Goal: Transaction & Acquisition: Book appointment/travel/reservation

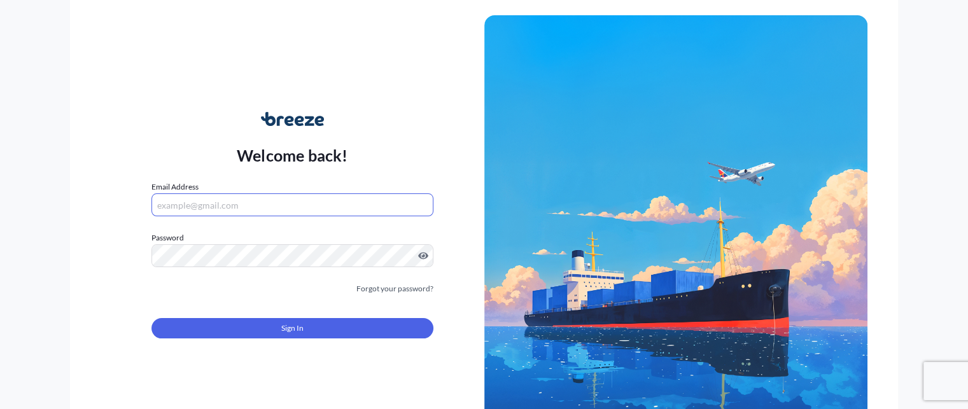
click at [211, 213] on input "Email Address" at bounding box center [291, 204] width 281 height 23
paste input "[EMAIL_ADDRESS][DOMAIN_NAME]"
type input "[EMAIL_ADDRESS][DOMAIN_NAME]"
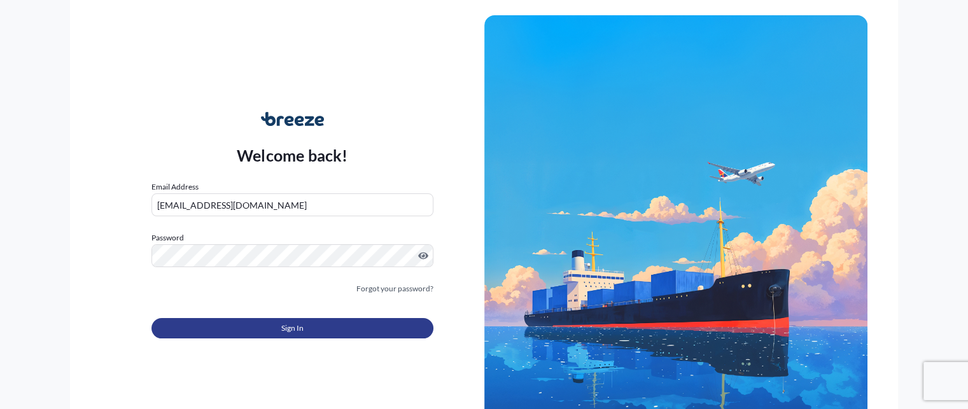
click at [267, 333] on button "Sign In" at bounding box center [291, 328] width 281 height 20
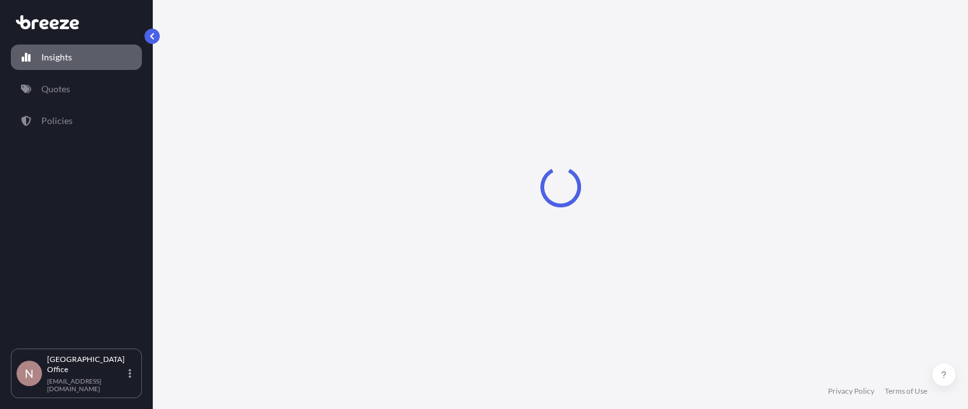
select select "2025"
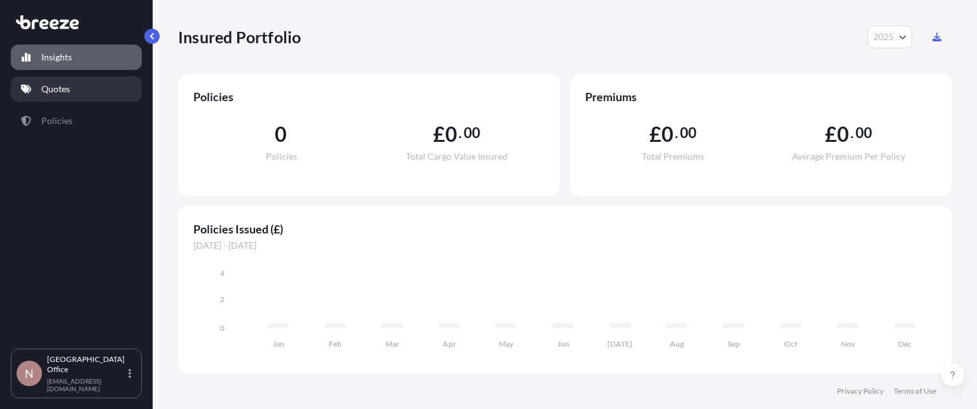
click at [46, 96] on link "Quotes" at bounding box center [76, 88] width 131 height 25
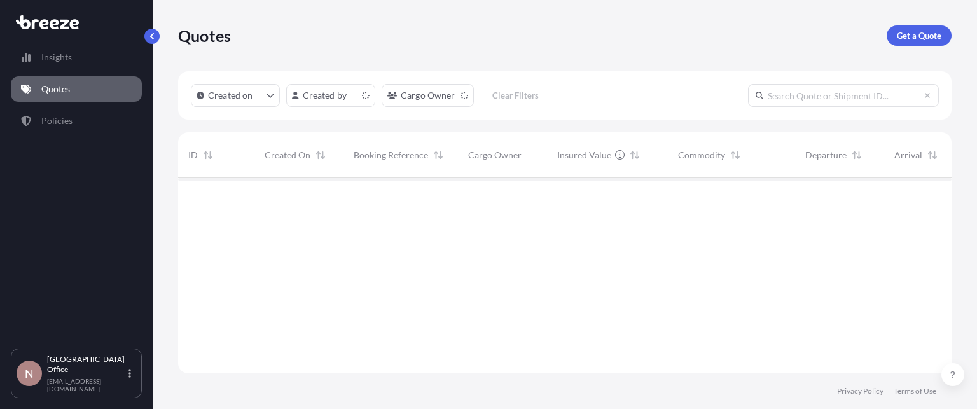
scroll to position [193, 764]
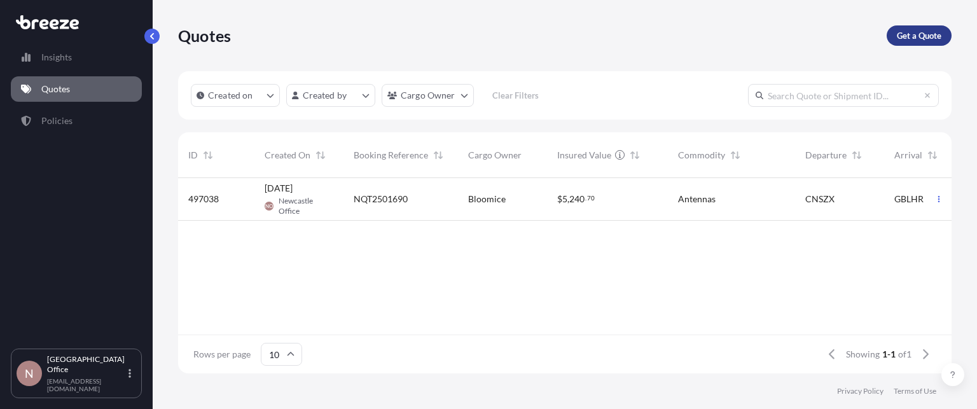
click at [916, 38] on p "Get a Quote" at bounding box center [919, 35] width 45 height 13
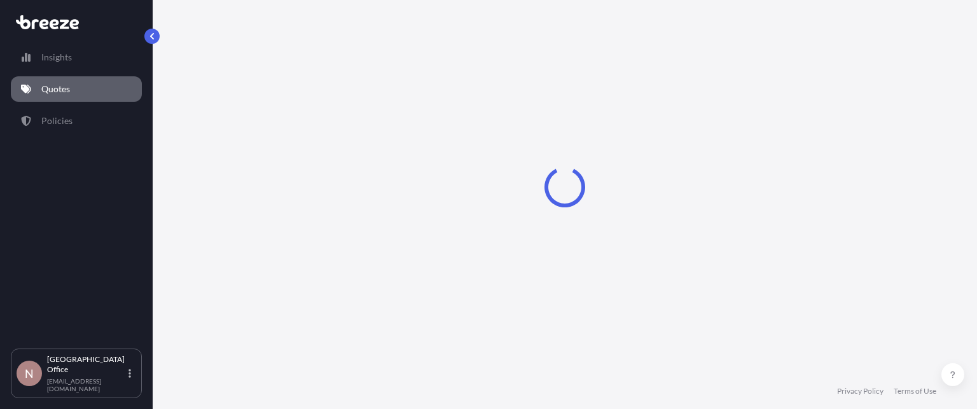
scroll to position [20, 0]
select select "Sea"
select select "1"
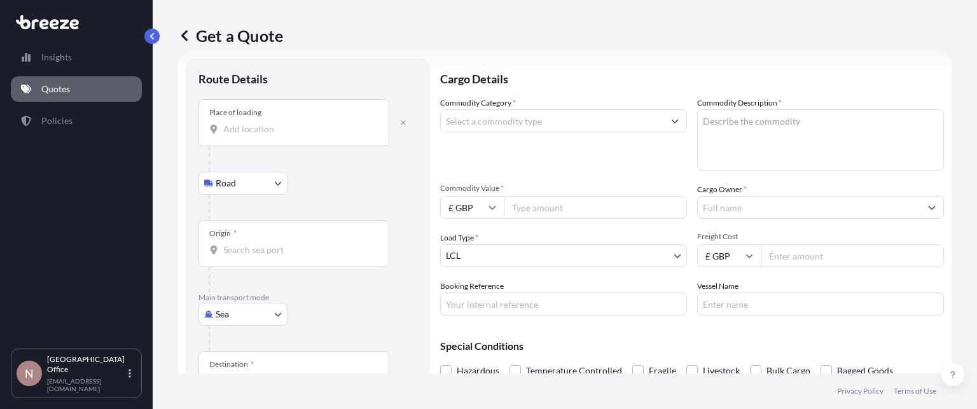
click at [232, 135] on input "Place of loading" at bounding box center [298, 129] width 150 height 13
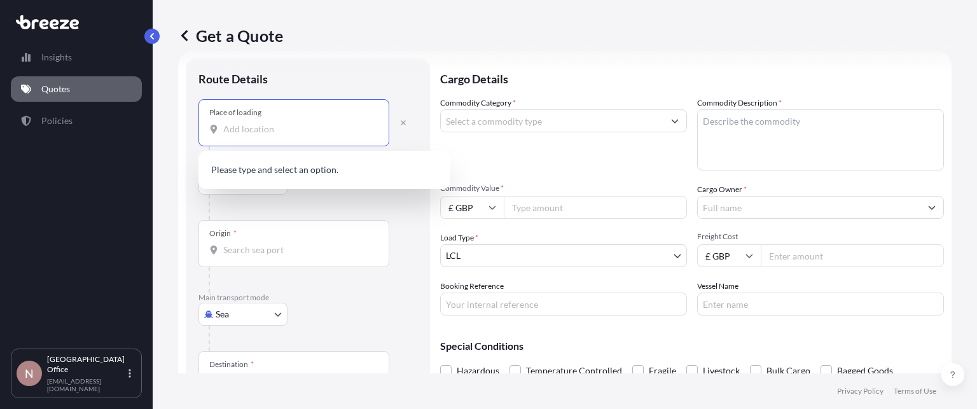
type input "Z"
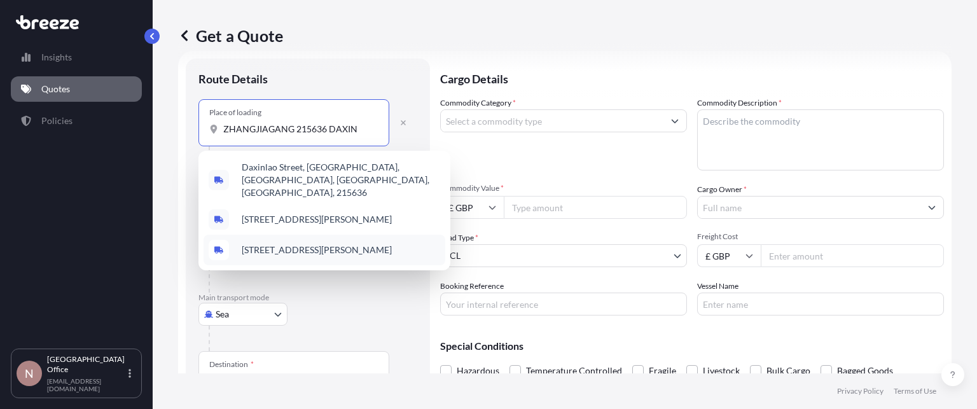
click at [311, 244] on span "[STREET_ADDRESS][PERSON_NAME]" at bounding box center [317, 250] width 150 height 13
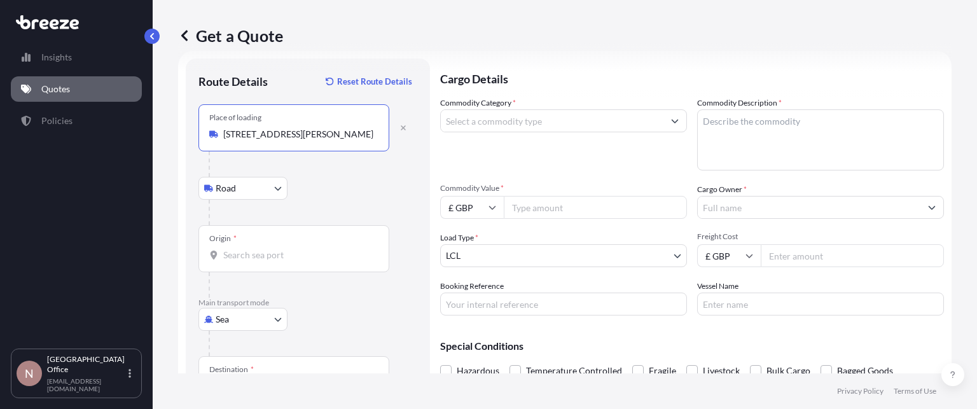
type input "[STREET_ADDRESS][PERSON_NAME]"
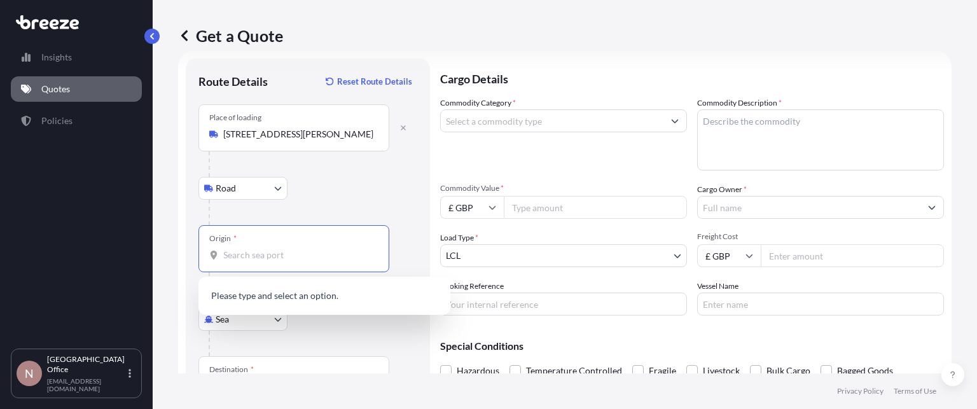
click at [256, 258] on input "Origin *" at bounding box center [298, 255] width 150 height 13
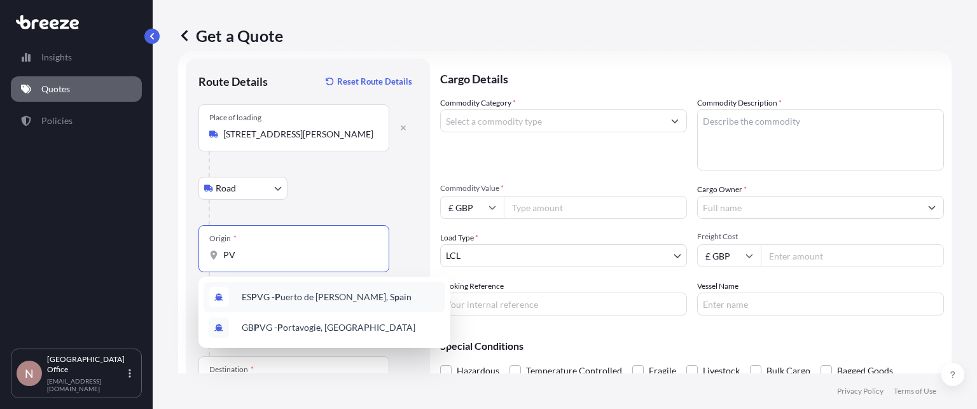
type input "P"
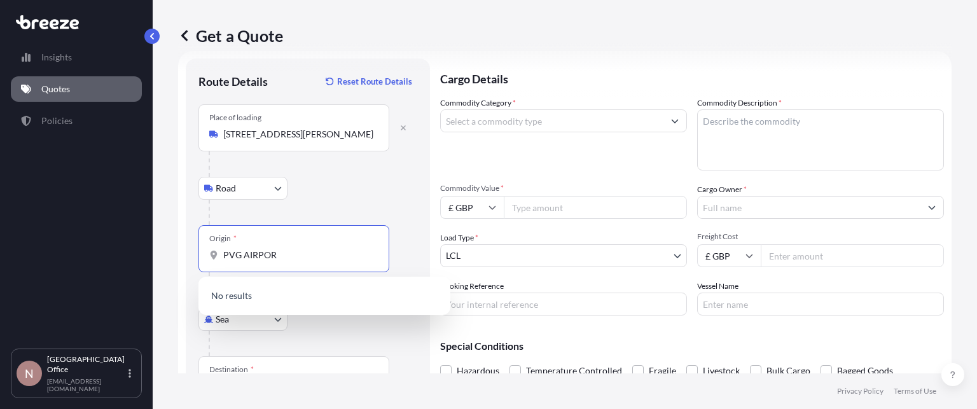
type input "[GEOGRAPHIC_DATA]"
click at [369, 170] on div at bounding box center [313, 163] width 209 height 25
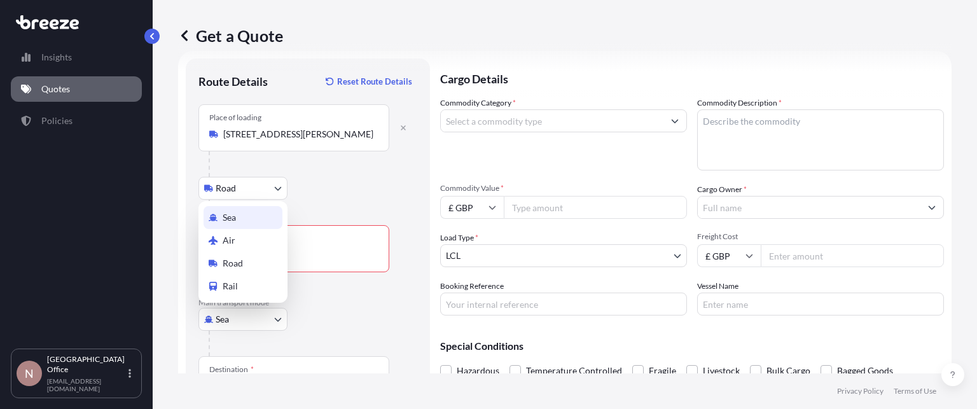
click at [239, 330] on body "Insights Quotes Policies N Newcastle Office [EMAIL_ADDRESS][DOMAIN_NAME] Get a …" at bounding box center [488, 204] width 977 height 409
click at [236, 241] on div "Air" at bounding box center [243, 240] width 79 height 23
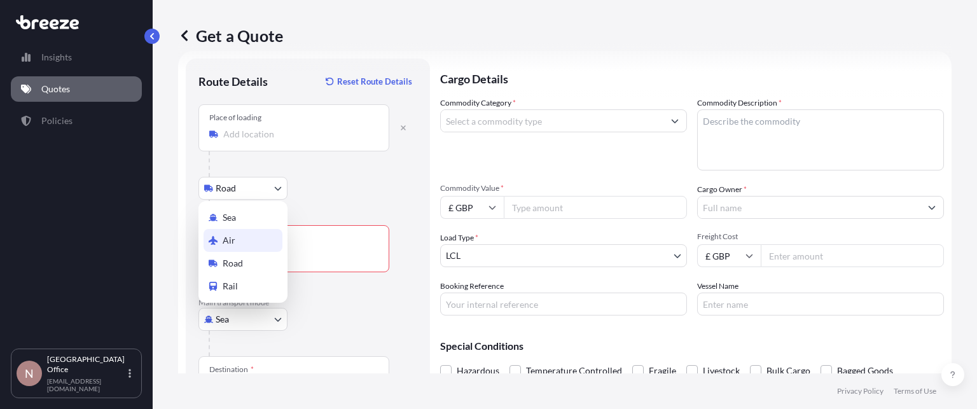
select select "Air"
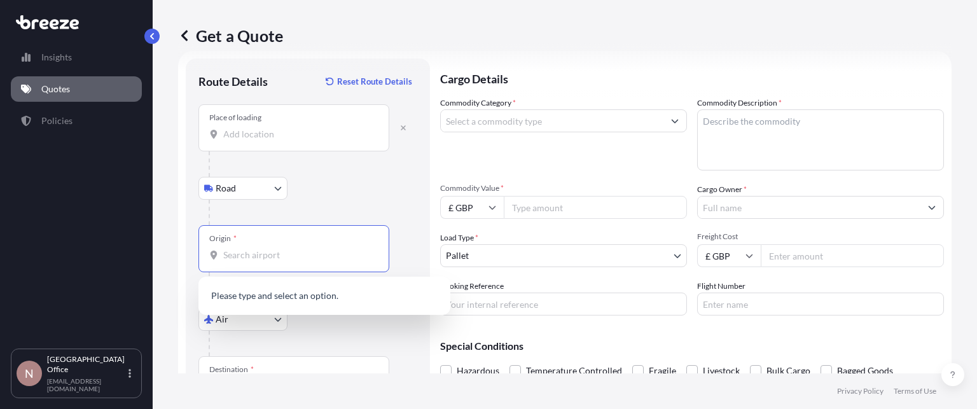
click at [251, 251] on input "Origin *" at bounding box center [298, 255] width 150 height 13
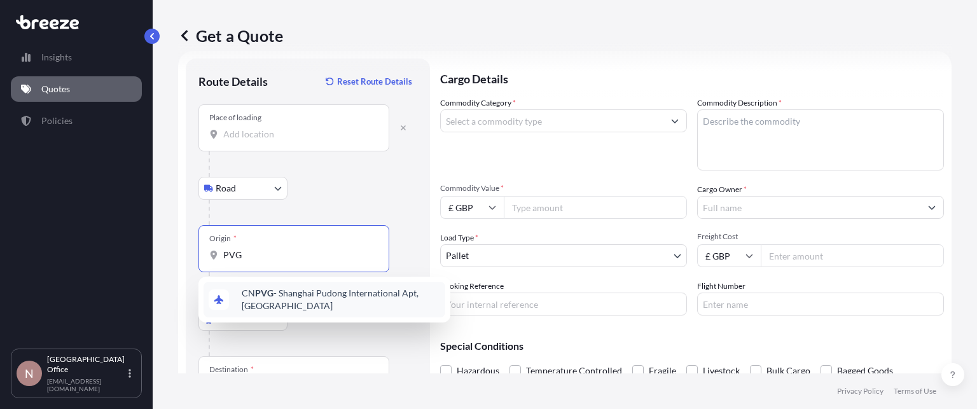
click at [271, 312] on div "CN PVG - Shanghai Pudong International Apt, [GEOGRAPHIC_DATA]" at bounding box center [325, 300] width 242 height 36
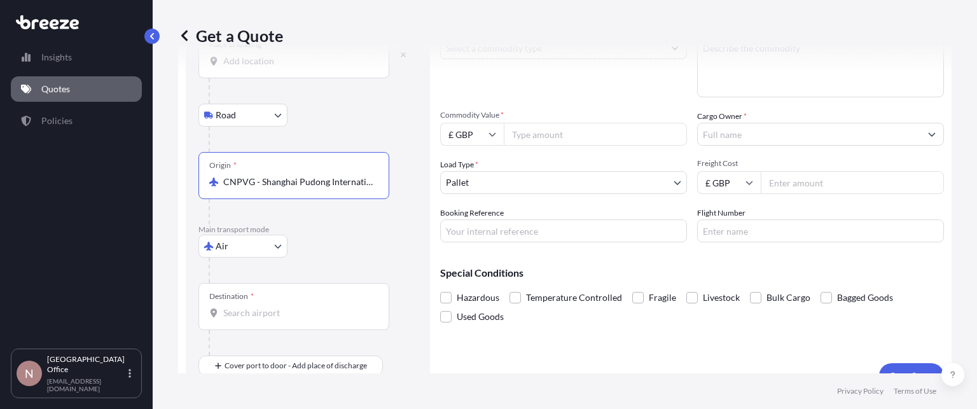
scroll to position [115, 0]
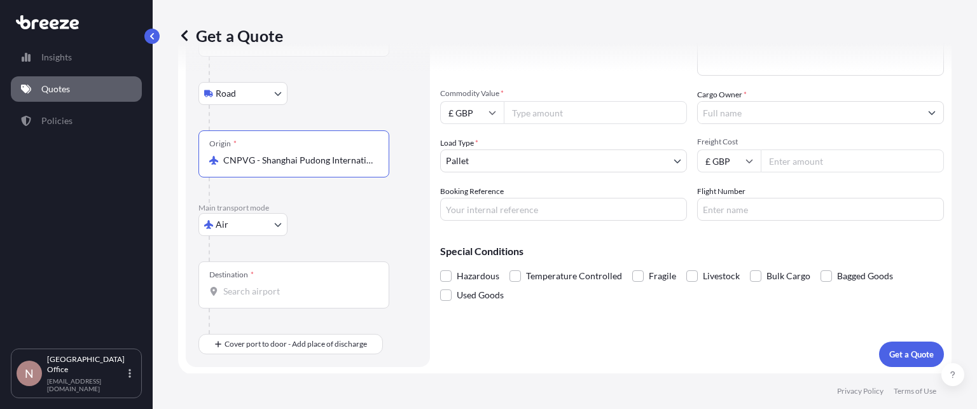
type input "CNPVG - Shanghai Pudong International Apt, [GEOGRAPHIC_DATA]"
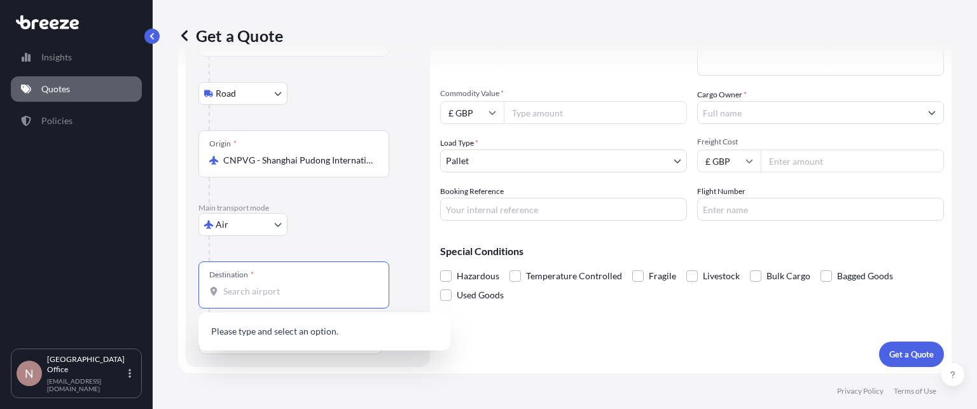
click at [292, 292] on input "Destination *" at bounding box center [298, 291] width 150 height 13
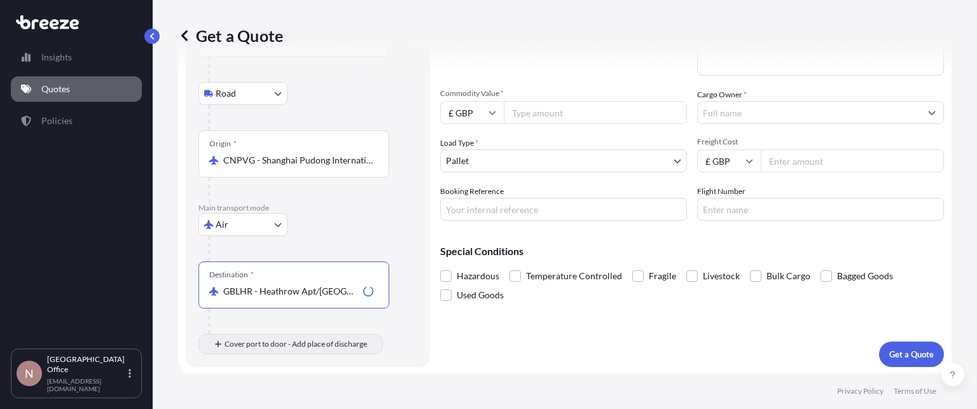
type input "GBLHR - Heathrow Apt/[GEOGRAPHIC_DATA], [GEOGRAPHIC_DATA]"
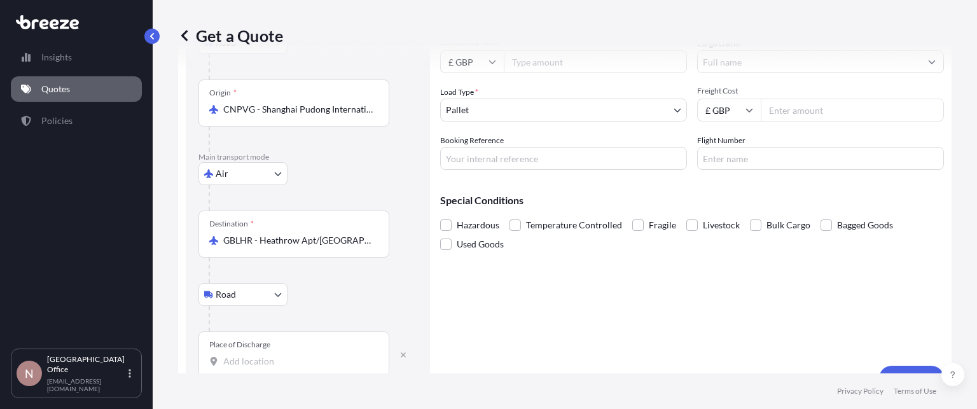
scroll to position [190, 0]
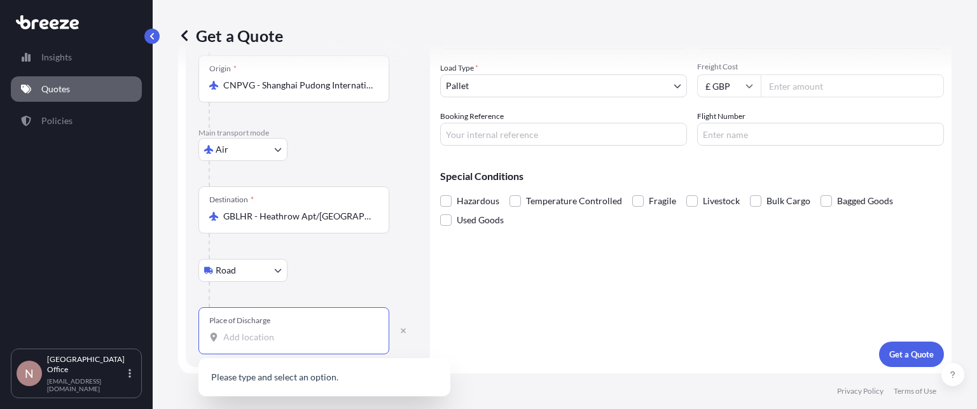
click at [313, 339] on input "Place of Discharge" at bounding box center [298, 337] width 150 height 13
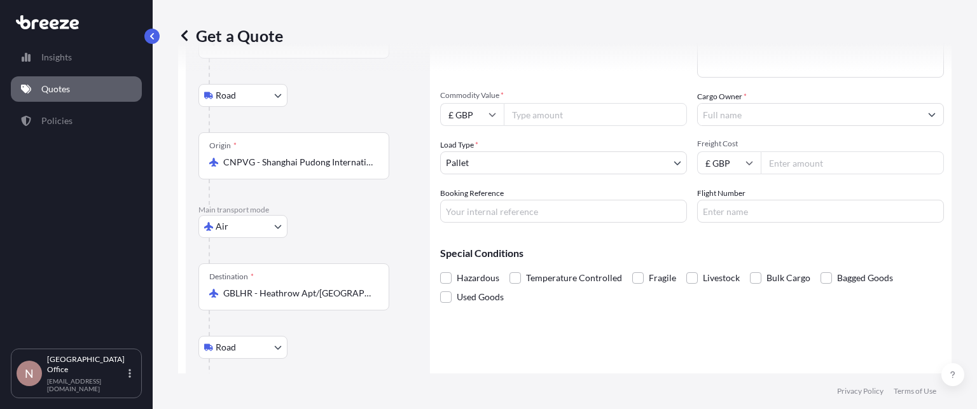
scroll to position [37, 0]
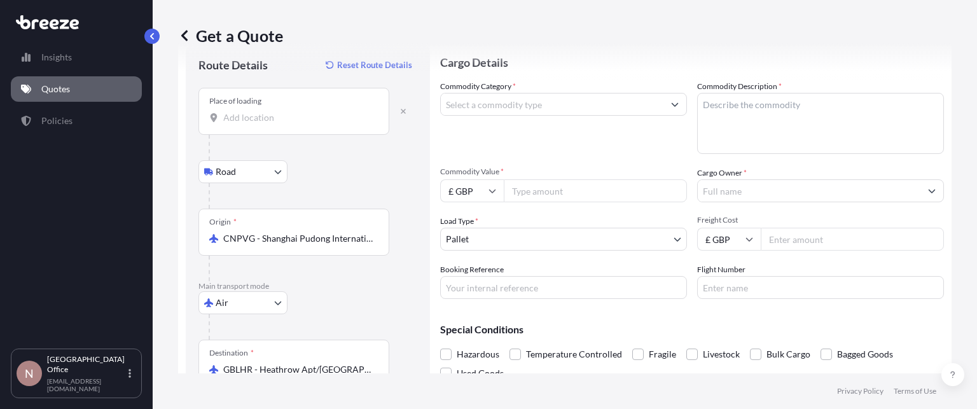
type input "Biggleswade SG18, [GEOGRAPHIC_DATA]"
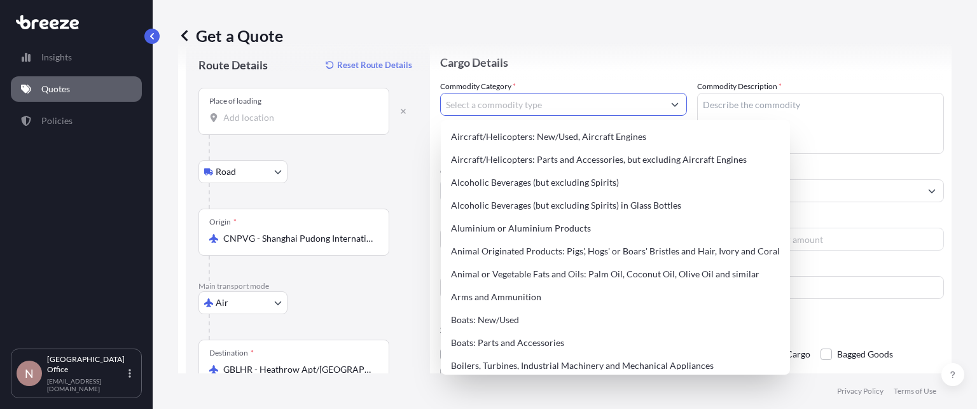
click at [591, 107] on input "Commodity Category *" at bounding box center [552, 104] width 223 height 23
type input "A"
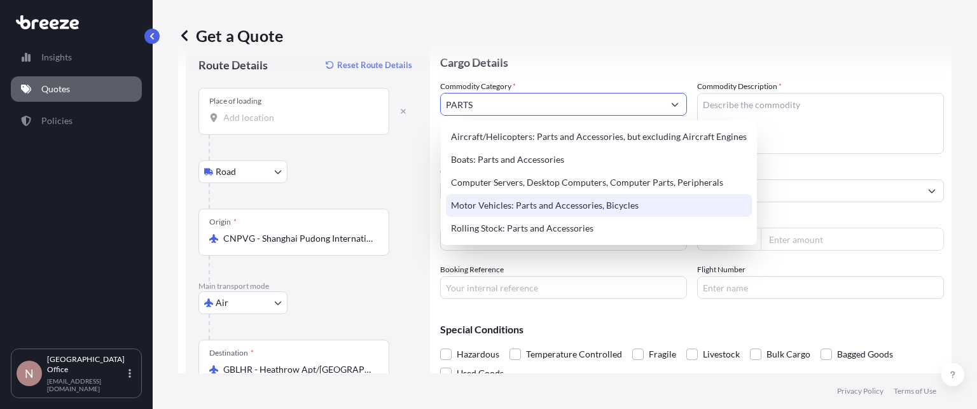
click at [564, 197] on div "Motor Vehicles: Parts and Accessories, Bicycles" at bounding box center [599, 205] width 306 height 23
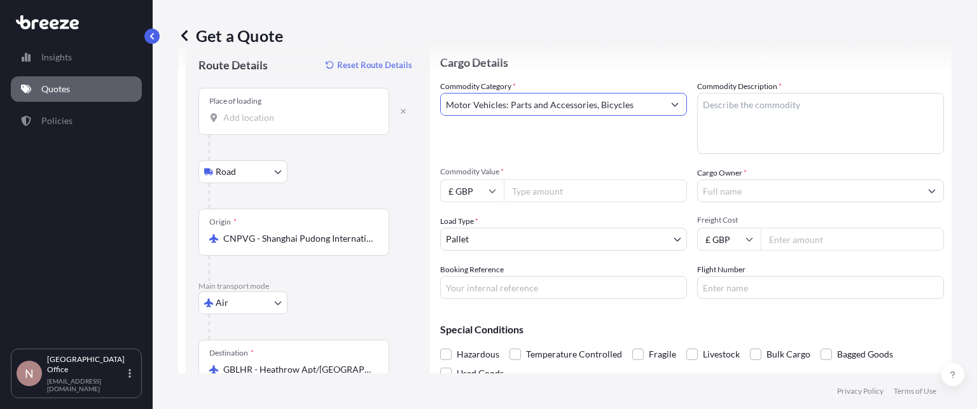
type input "Motor Vehicles: Parts and Accessories, Bicycles"
click at [734, 102] on textarea "Commodity Description *" at bounding box center [820, 123] width 247 height 61
type textarea "ANTENNAS AND CONNECTORS"
click at [456, 190] on input "£ GBP" at bounding box center [472, 190] width 64 height 23
click at [461, 279] on div "$ USD" at bounding box center [471, 279] width 53 height 24
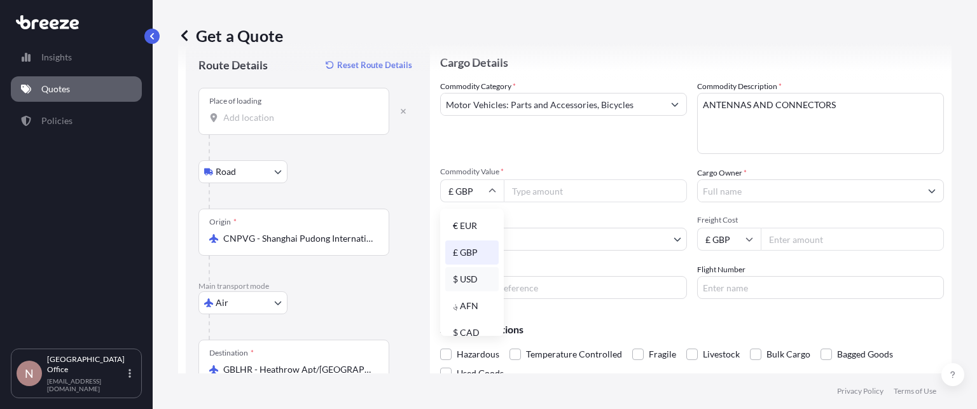
type input "$ USD"
click at [550, 183] on input "Commodity Value *" at bounding box center [595, 190] width 183 height 23
type input "20836.00"
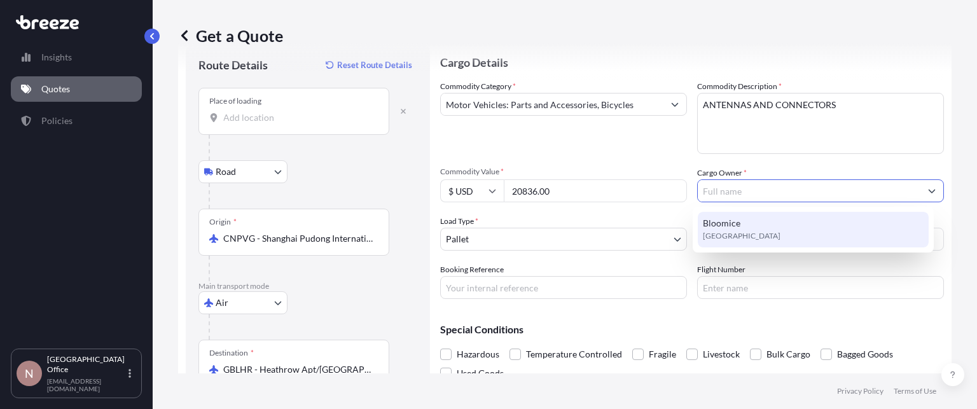
click at [758, 232] on div "Bloomice [GEOGRAPHIC_DATA]" at bounding box center [813, 230] width 231 height 36
type input "Bloomice"
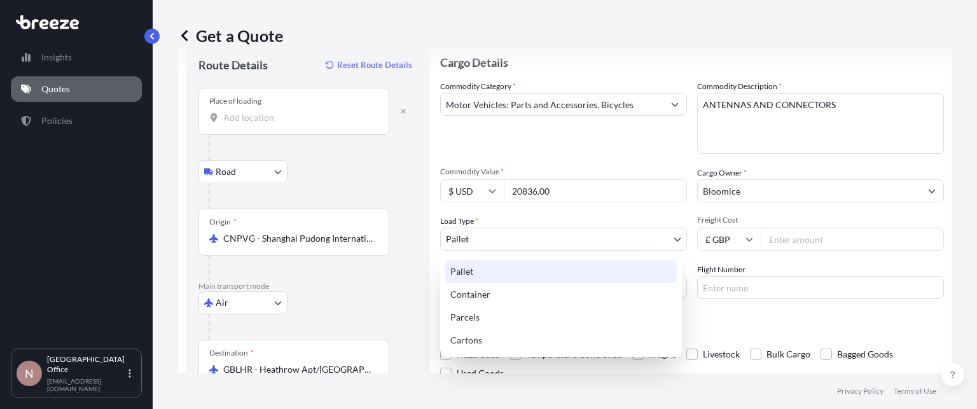
click at [537, 243] on body "1 option available. Insights Quotes Policies N Newcastle Office [EMAIL_ADDRESS]…" at bounding box center [488, 204] width 977 height 409
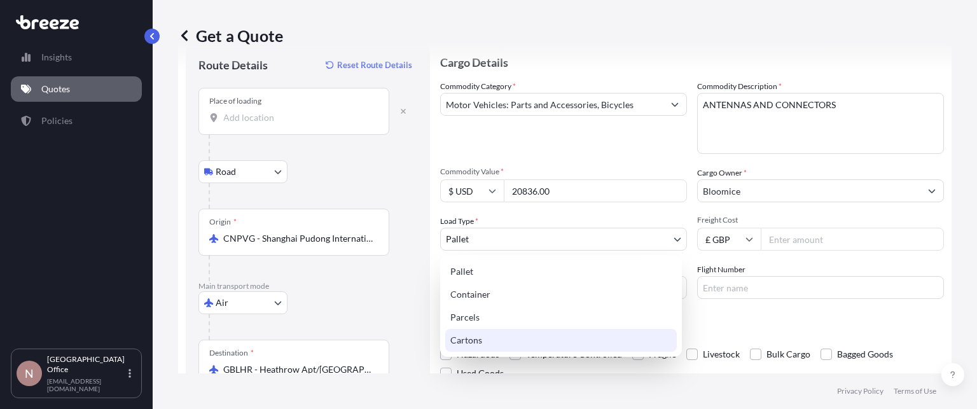
click at [462, 340] on div "Cartons" at bounding box center [561, 340] width 232 height 23
select select "4"
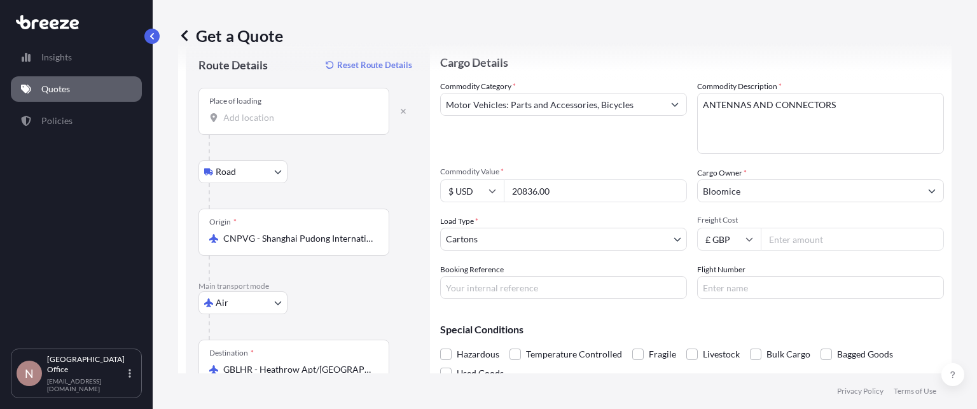
click at [787, 230] on input "Freight Cost" at bounding box center [852, 239] width 183 height 23
click at [843, 216] on span "Freight Cost" at bounding box center [820, 220] width 247 height 10
click at [843, 228] on input "Freight Cost" at bounding box center [852, 239] width 183 height 23
type input "1407"
click at [504, 288] on input "Booking Reference" at bounding box center [563, 287] width 247 height 23
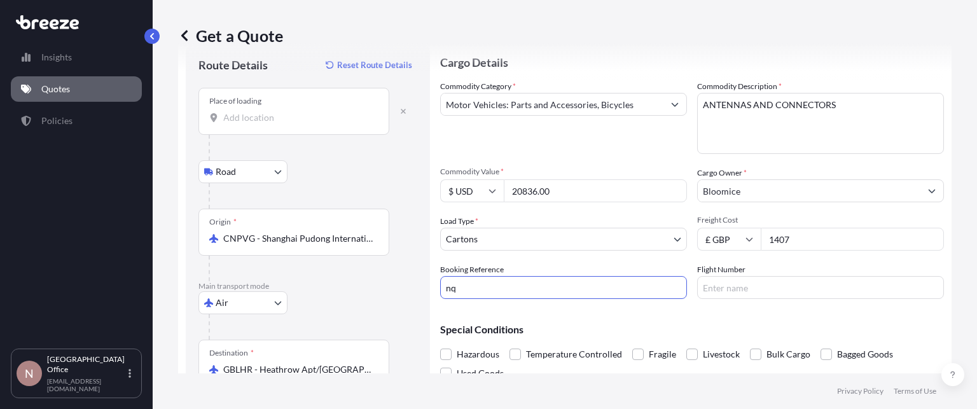
type input "n"
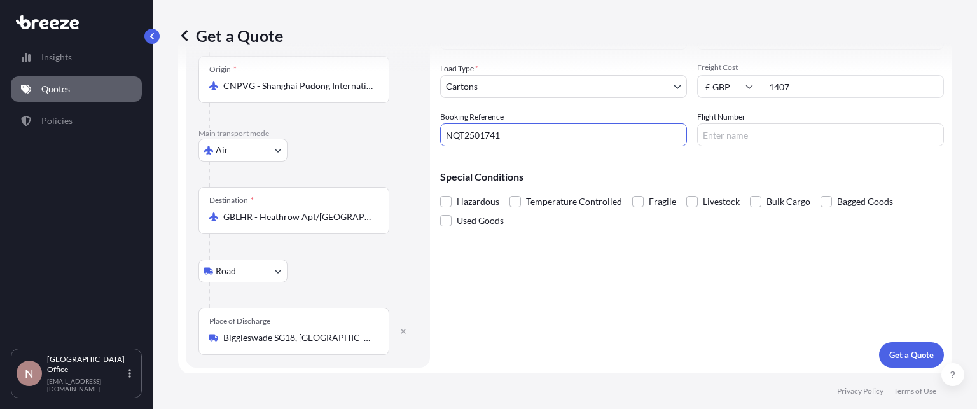
scroll to position [190, 0]
type input "NQT2501741"
click at [904, 361] on button "Get a Quote" at bounding box center [911, 354] width 65 height 25
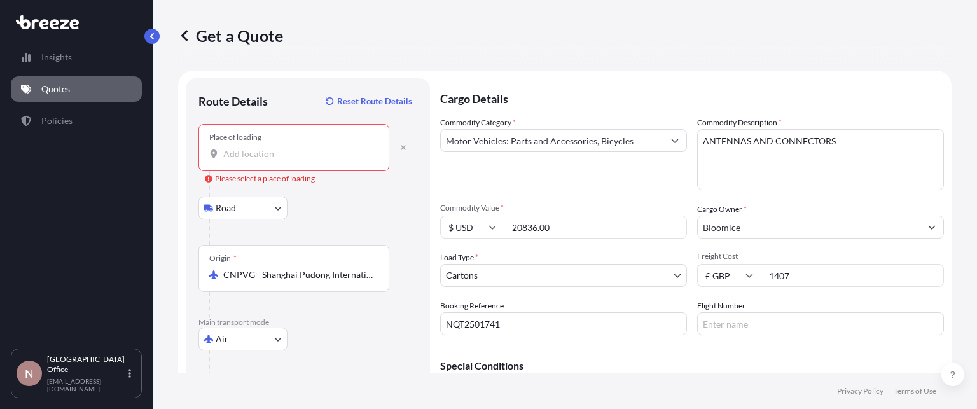
scroll to position [0, 0]
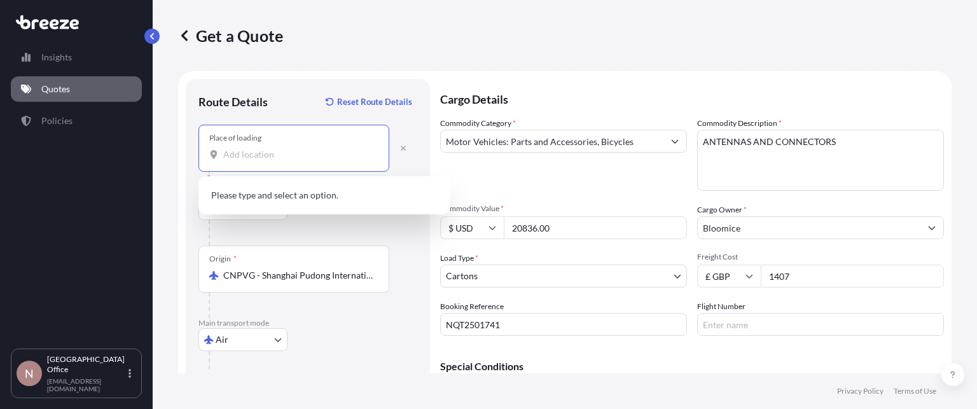
click at [283, 160] on input "Place of loading Please select a place of loading" at bounding box center [298, 154] width 150 height 13
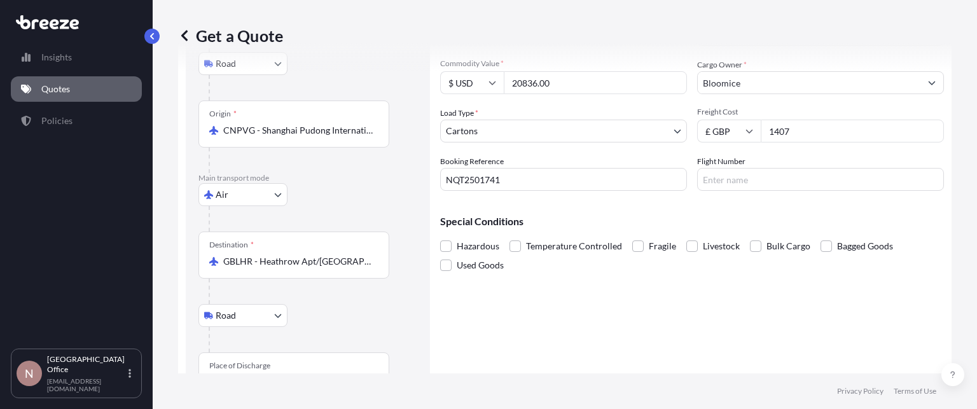
scroll to position [190, 0]
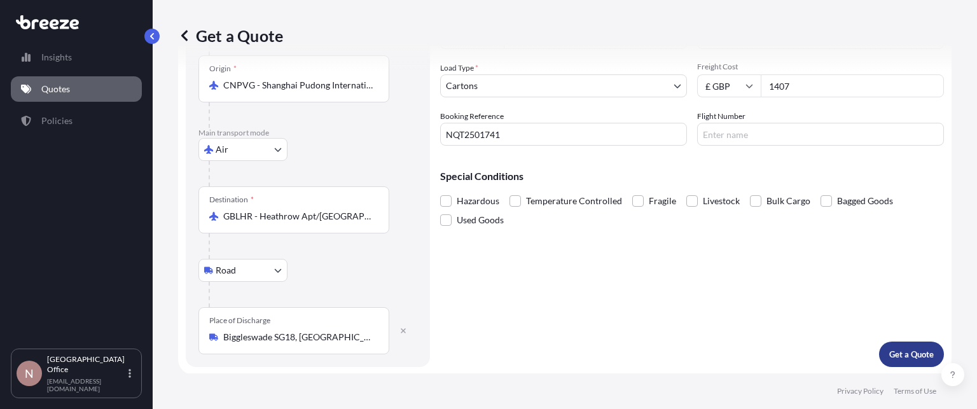
type input "[GEOGRAPHIC_DATA], 215636"
click at [890, 356] on p "Get a Quote" at bounding box center [912, 354] width 45 height 13
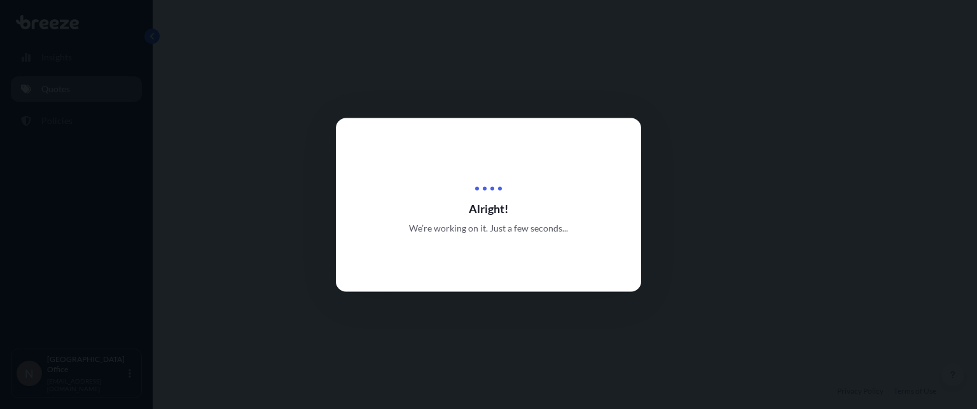
select select "Road"
select select "Air"
select select "Road"
select select "4"
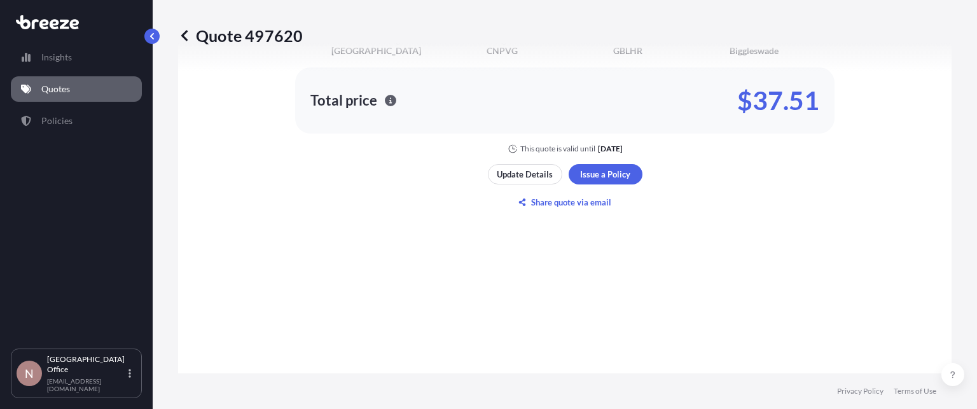
scroll to position [893, 0]
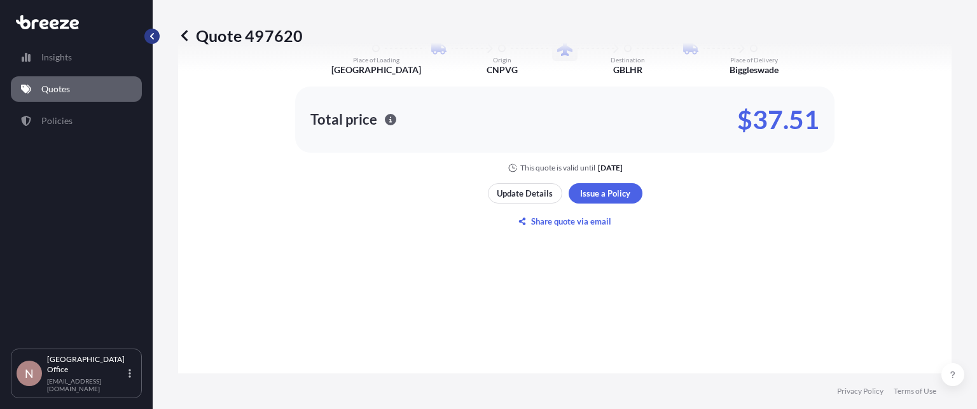
click at [149, 40] on button "button" at bounding box center [151, 36] width 15 height 15
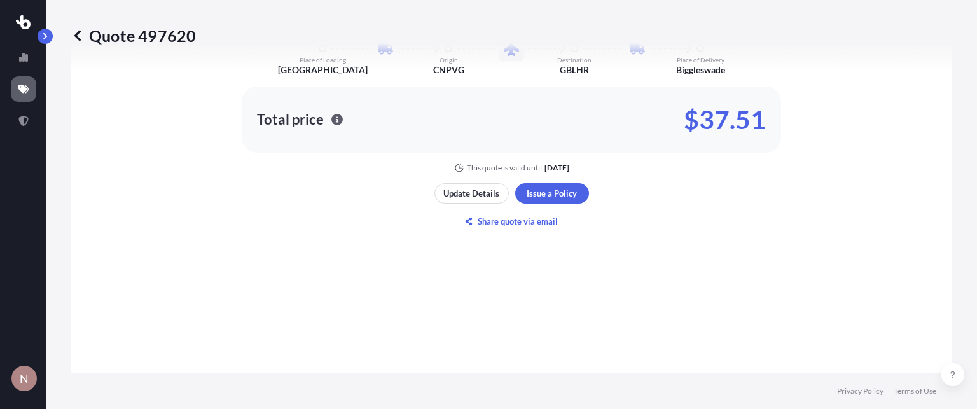
click at [25, 86] on icon at bounding box center [23, 89] width 10 height 10
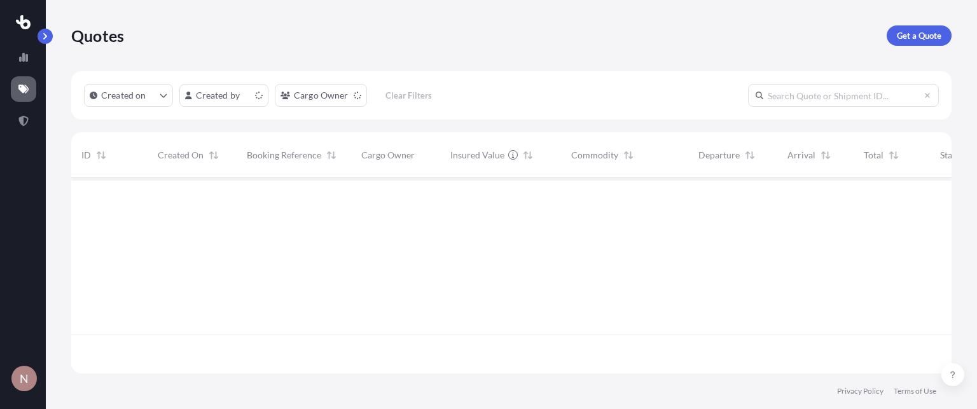
scroll to position [193, 871]
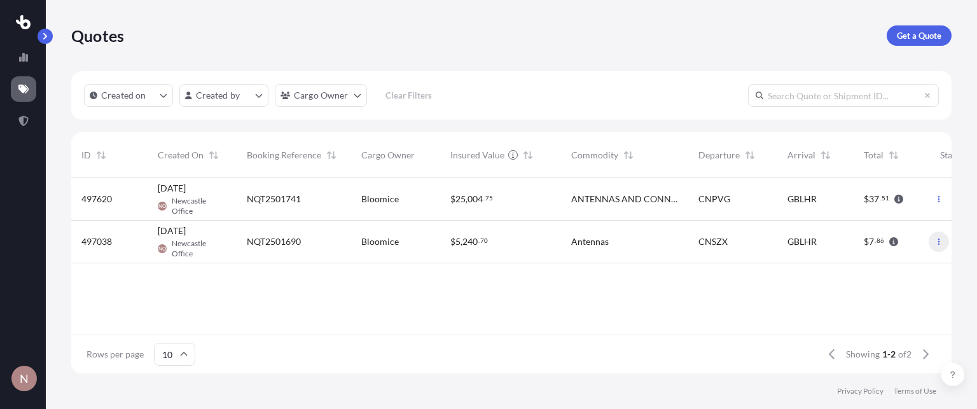
click at [939, 241] on icon "button" at bounding box center [939, 242] width 8 height 8
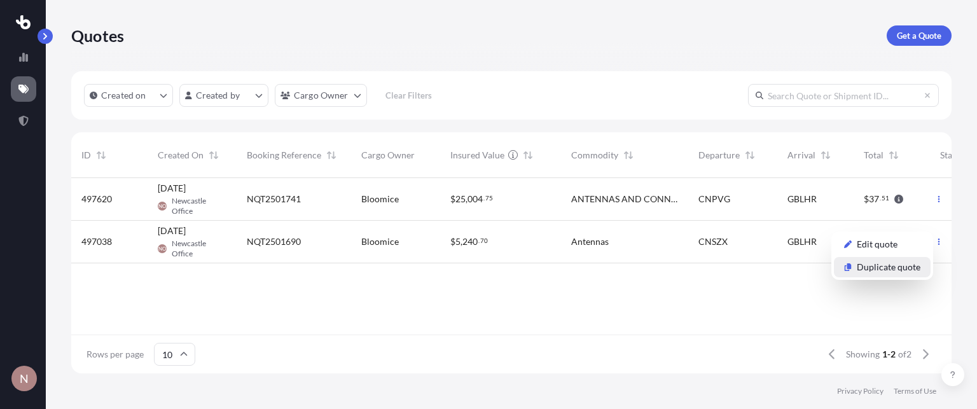
click at [888, 264] on p "Duplicate quote" at bounding box center [889, 267] width 64 height 13
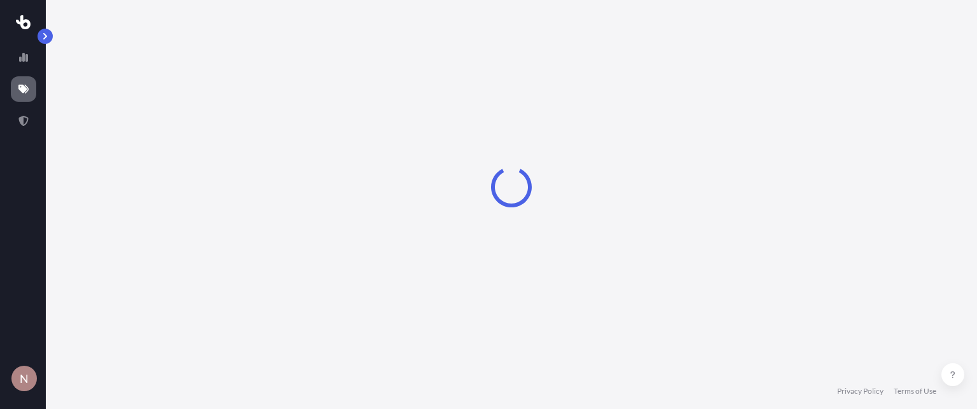
select select "Road"
select select "Air"
select select "Road"
select select "4"
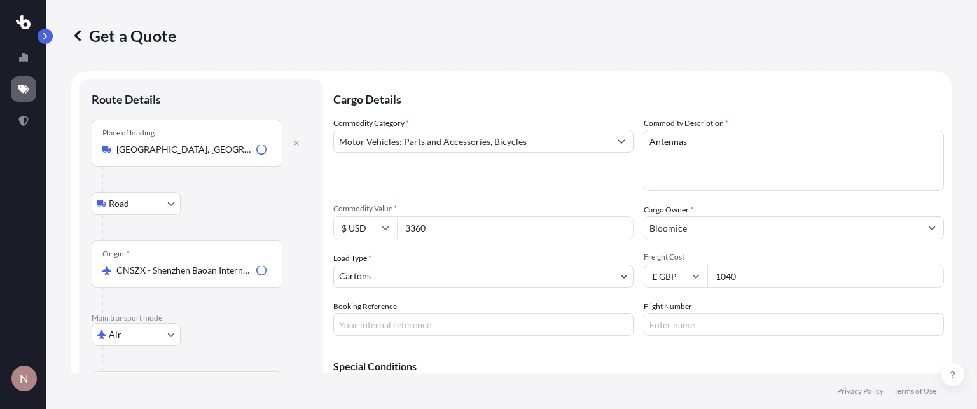
scroll to position [20, 0]
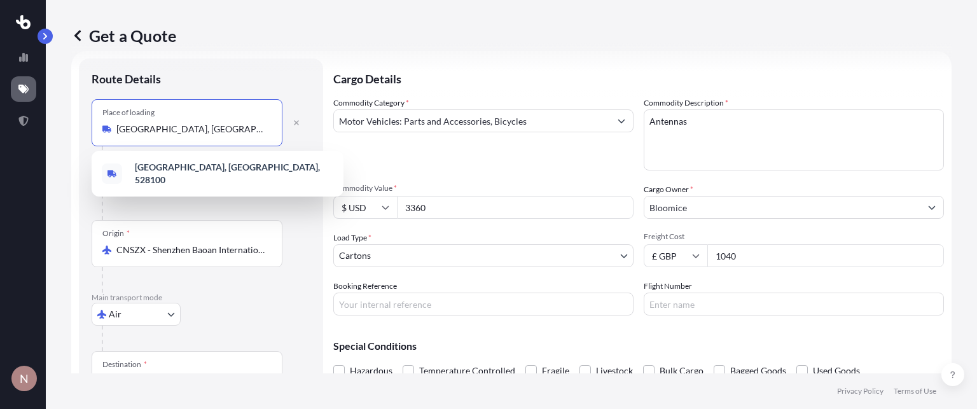
click at [204, 129] on input "[GEOGRAPHIC_DATA], [GEOGRAPHIC_DATA], 528100" at bounding box center [191, 129] width 150 height 13
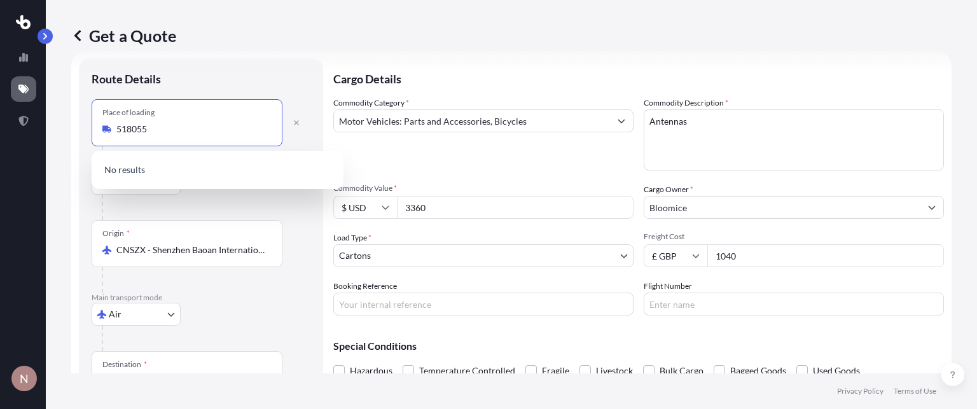
click at [164, 133] on input "518055" at bounding box center [191, 129] width 150 height 13
type input "[GEOGRAPHIC_DATA], [GEOGRAPHIC_DATA], 528100"
click at [142, 169] on p "No results" at bounding box center [218, 170] width 242 height 28
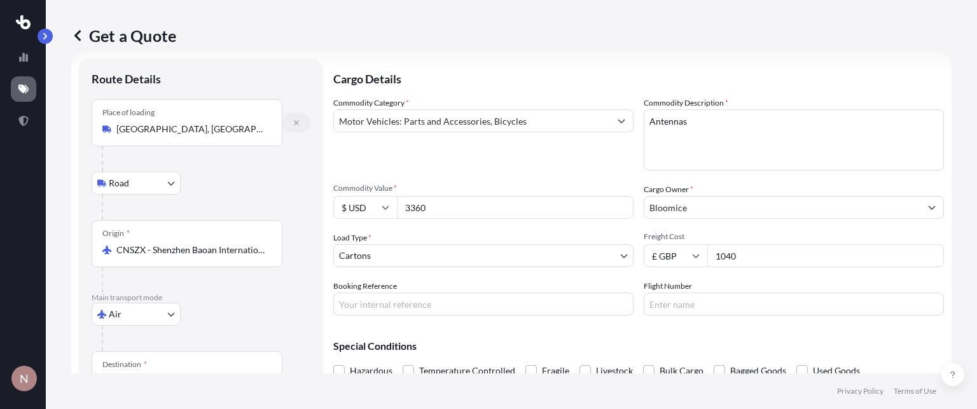
click at [300, 125] on button "button" at bounding box center [297, 123] width 28 height 20
select select
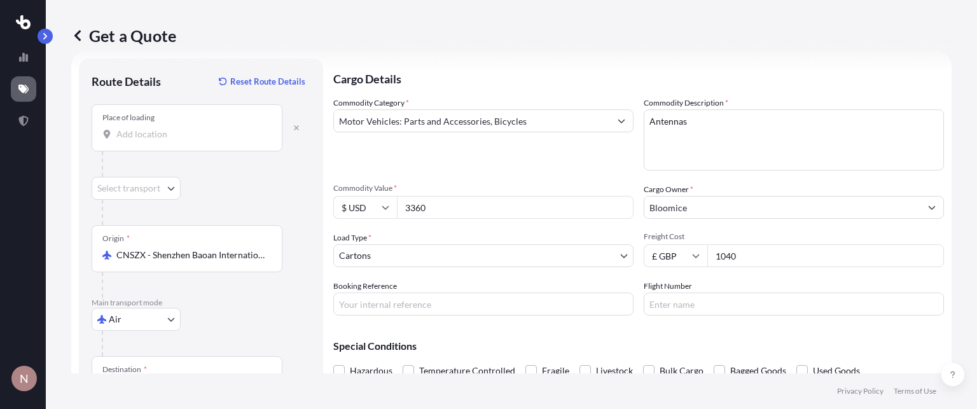
click at [149, 131] on input "Place of loading" at bounding box center [191, 134] width 150 height 13
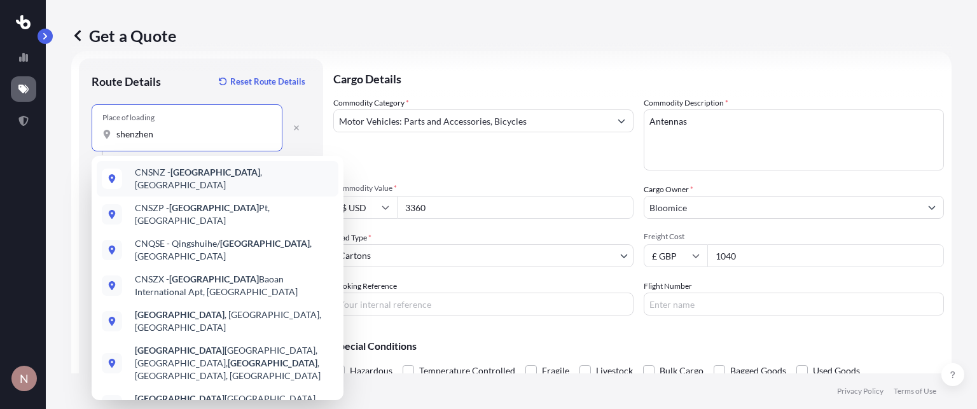
click at [183, 170] on span "CNSNZ - [GEOGRAPHIC_DATA] , [GEOGRAPHIC_DATA]" at bounding box center [234, 178] width 199 height 25
type input "CNSNZ - [GEOGRAPHIC_DATA], [GEOGRAPHIC_DATA]"
select select "Road"
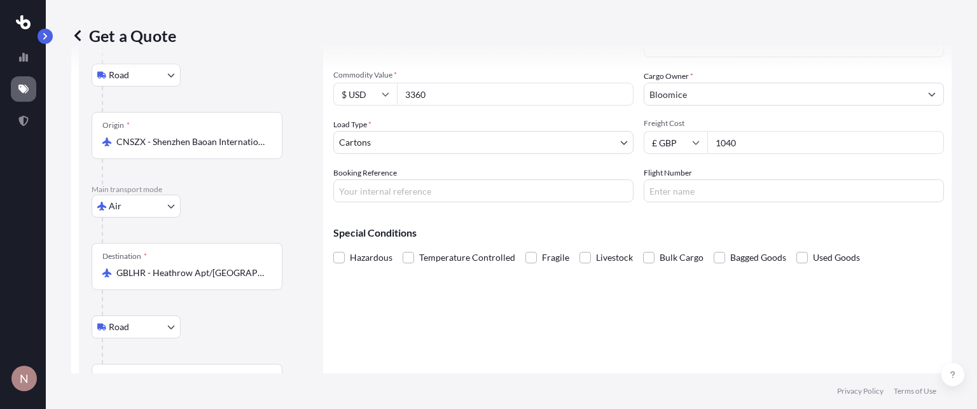
scroll to position [137, 0]
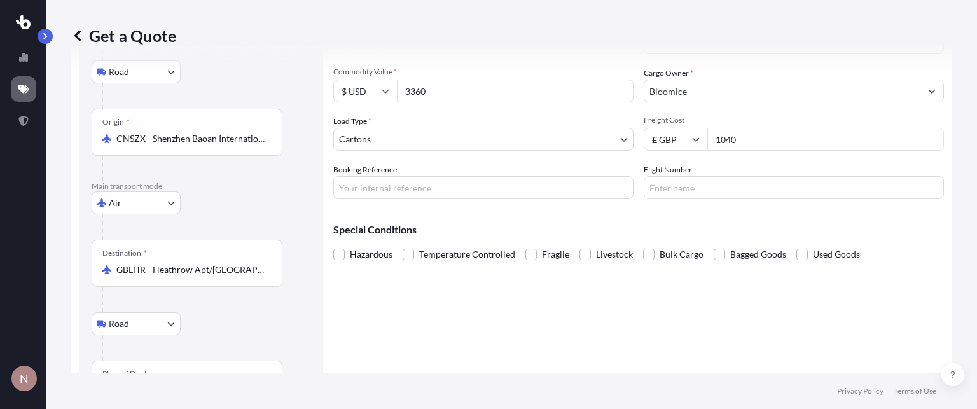
type input "CNSNZ - [GEOGRAPHIC_DATA], [GEOGRAPHIC_DATA]"
drag, startPoint x: 432, startPoint y: 92, endPoint x: 389, endPoint y: 95, distance: 43.4
click at [389, 95] on div "$ USD 3360" at bounding box center [483, 91] width 300 height 23
type input "5000"
click at [405, 190] on input "Booking Reference" at bounding box center [483, 187] width 300 height 23
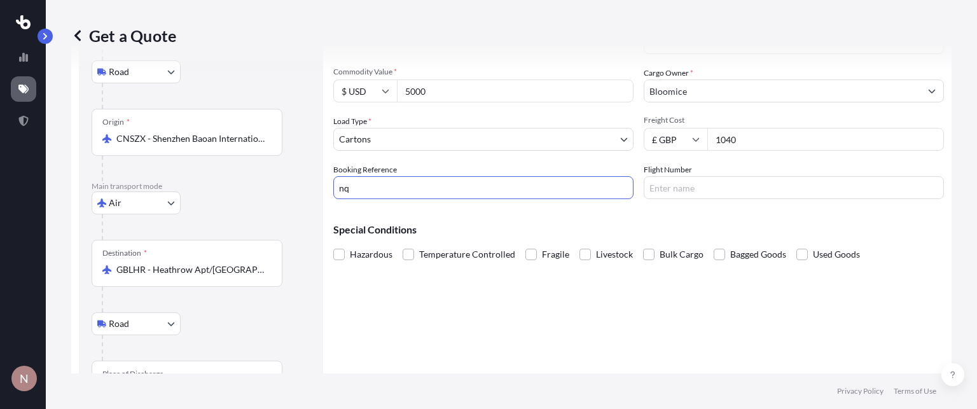
type input "n"
type input "NQT2501742"
click at [560, 287] on div "Cargo Details Commodity Category * Motor Vehicles: Parts and Accessories, Bicyc…" at bounding box center [638, 181] width 611 height 479
click at [313, 156] on div "Route Details Reset Route Details Place of loading CNSNZ - [GEOGRAPHIC_DATA], […" at bounding box center [201, 181] width 244 height 479
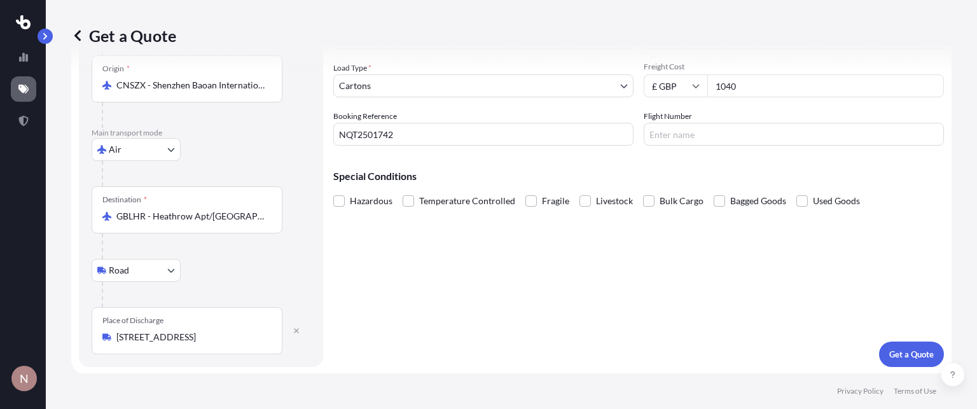
scroll to position [0, 0]
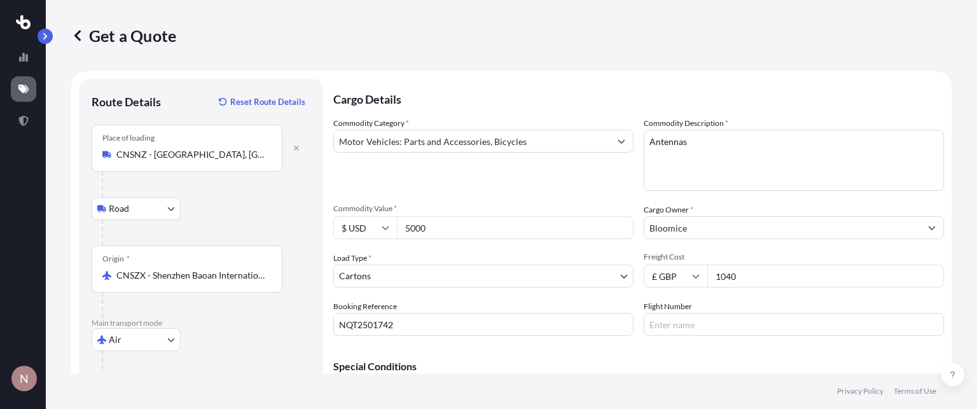
drag, startPoint x: 738, startPoint y: 274, endPoint x: 692, endPoint y: 278, distance: 45.3
click at [692, 278] on div "£ GBP 1040" at bounding box center [794, 276] width 300 height 23
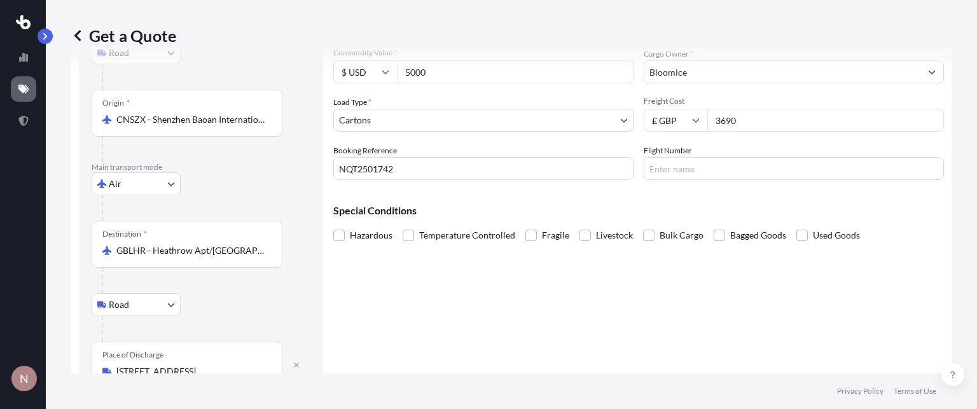
scroll to position [190, 0]
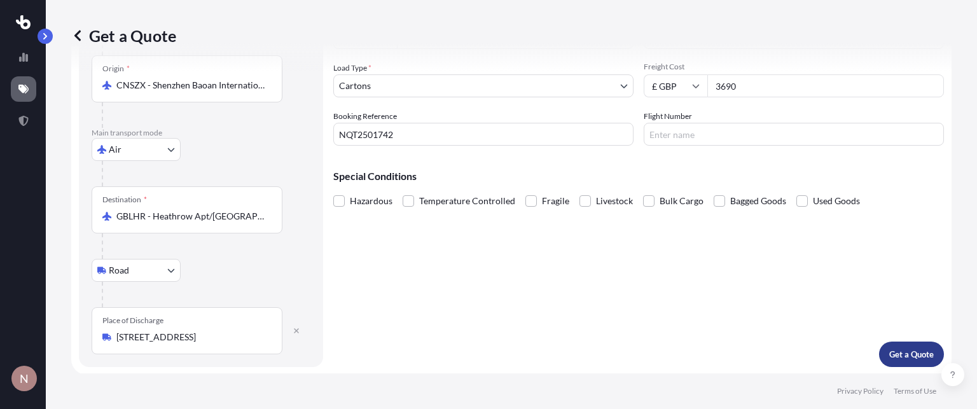
type input "3690"
click at [908, 356] on p "Get a Quote" at bounding box center [912, 354] width 45 height 13
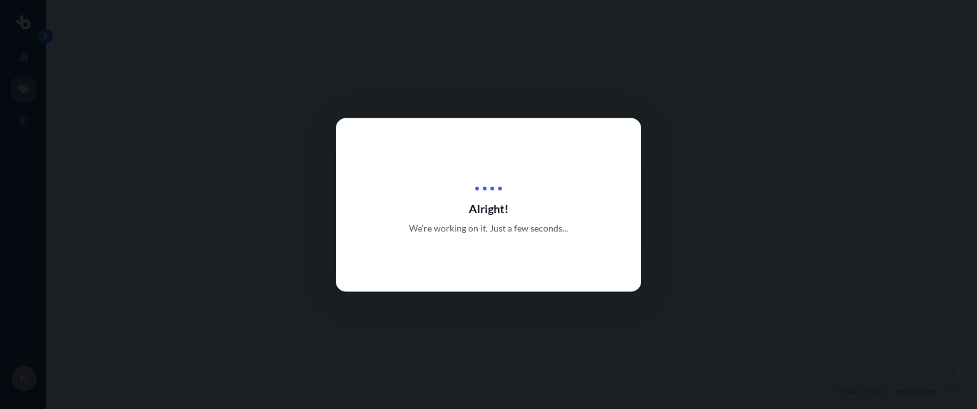
select select "Air"
select select "Road"
select select "4"
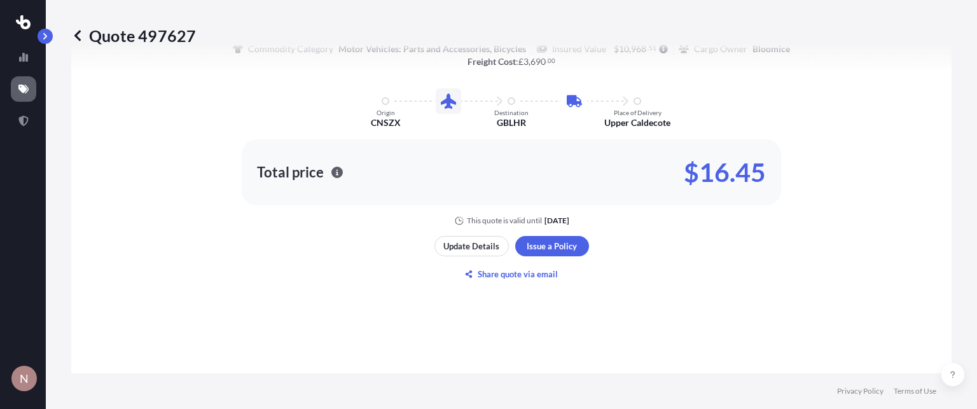
scroll to position [731, 0]
